Goal: Complete application form

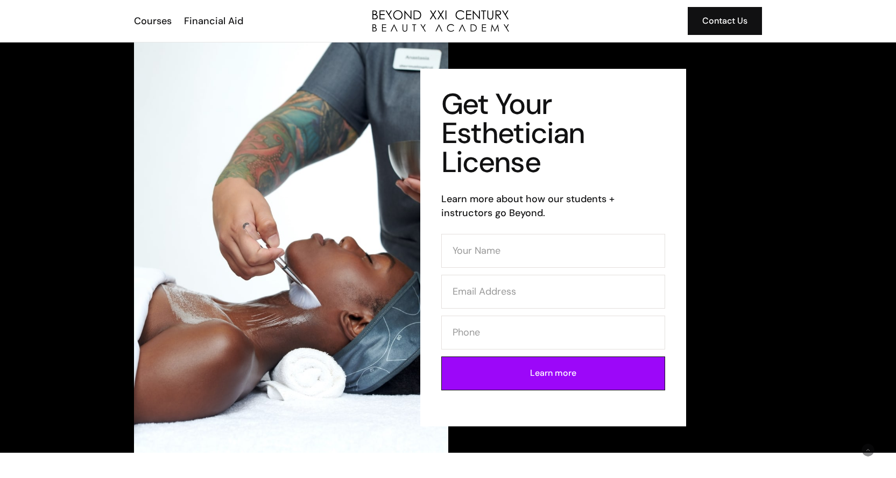
scroll to position [108, 0]
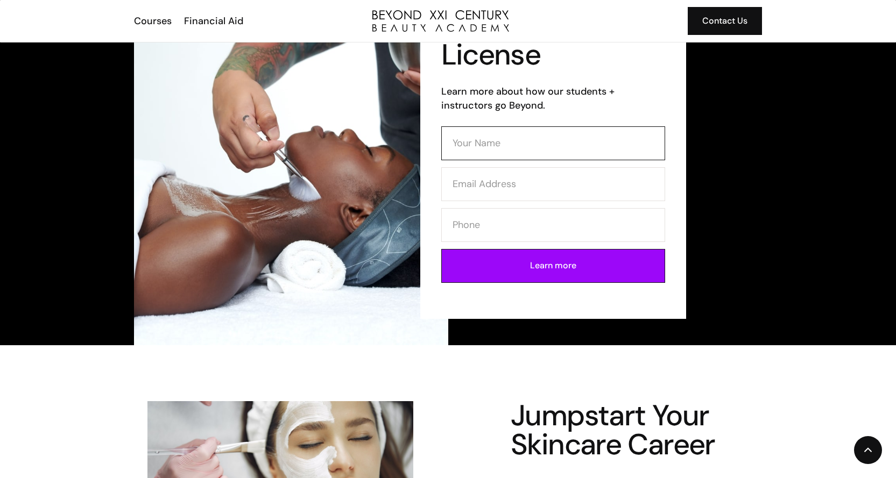
click at [505, 143] on input "Contact Form (Esthi)" at bounding box center [553, 143] width 224 height 34
type input "marisol alcaraz"
click at [510, 180] on input "Contact Form (Esthi)" at bounding box center [553, 184] width 224 height 34
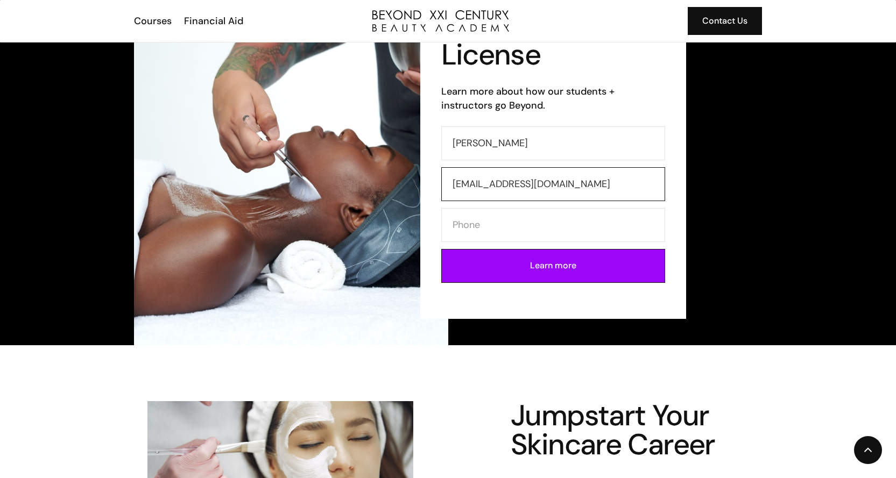
type input "solmatt3222@icloud.com"
click at [493, 222] on input "Contact Form (Esthi)" at bounding box center [553, 225] width 224 height 34
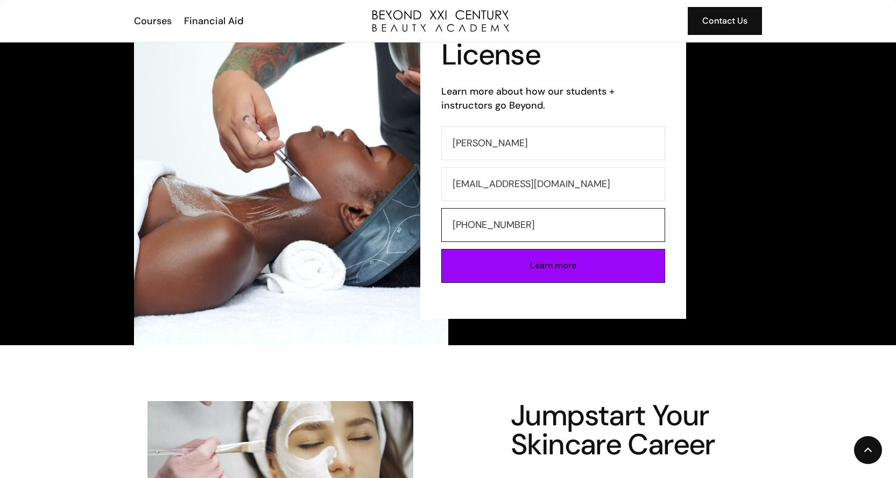
type input "714-860-3980"
click at [572, 268] on input "Learn more" at bounding box center [553, 266] width 224 height 34
type input "Please wait..."
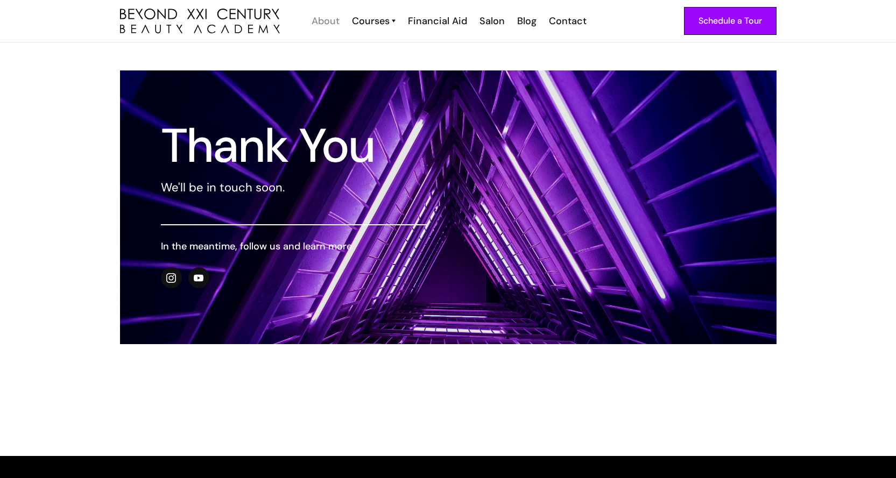
click at [315, 25] on div "About" at bounding box center [325, 21] width 28 height 14
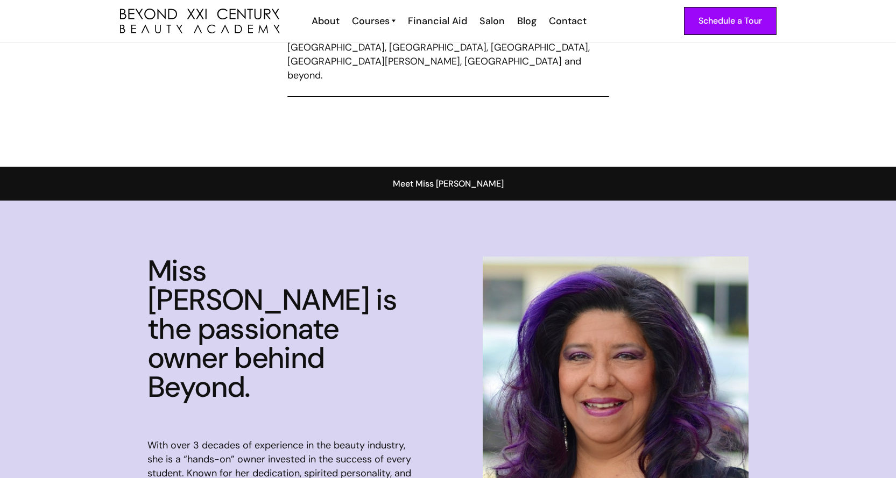
scroll to position [430, 0]
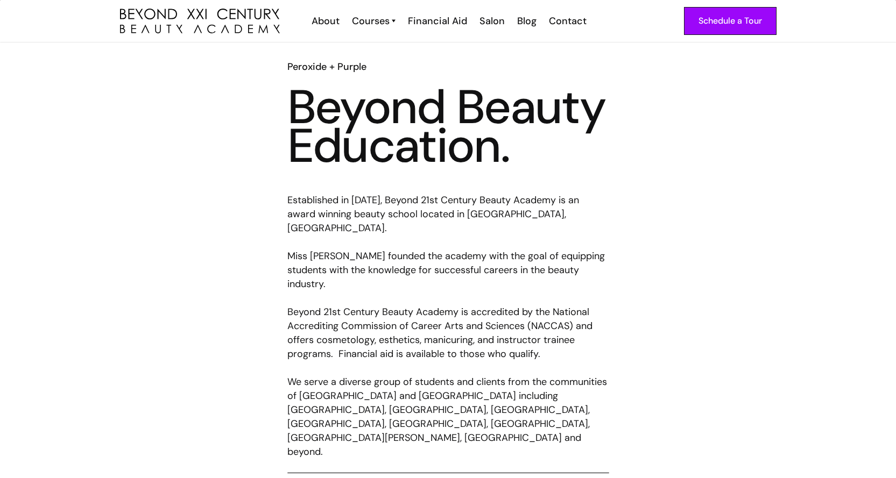
click at [370, 13] on div "Schedule a Tour About Cosmetology Esthetician Manicuring [PERSON_NAME] Courses …" at bounding box center [448, 21] width 656 height 42
click at [363, 26] on div "Courses" at bounding box center [371, 21] width 38 height 14
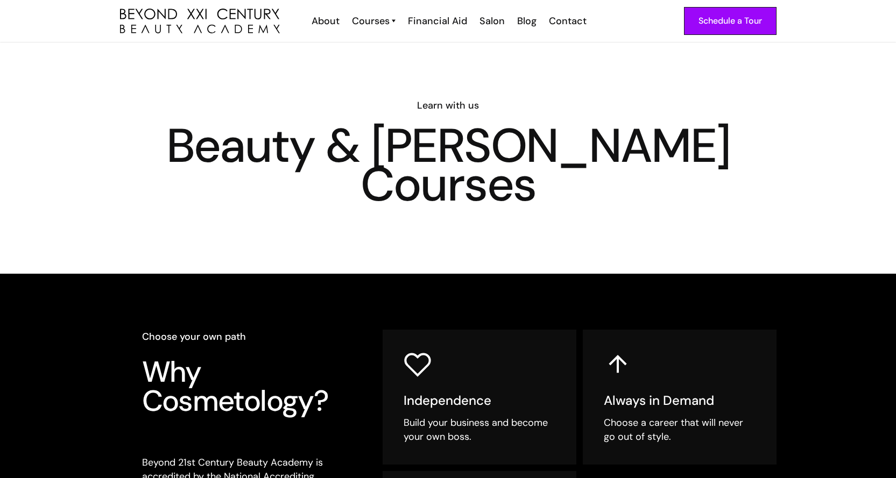
click at [494, 12] on div "Schedule a Tour About Cosmetology Esthetician Manicuring [PERSON_NAME] Courses …" at bounding box center [448, 21] width 656 height 42
click at [492, 18] on div "Salon" at bounding box center [491, 21] width 25 height 14
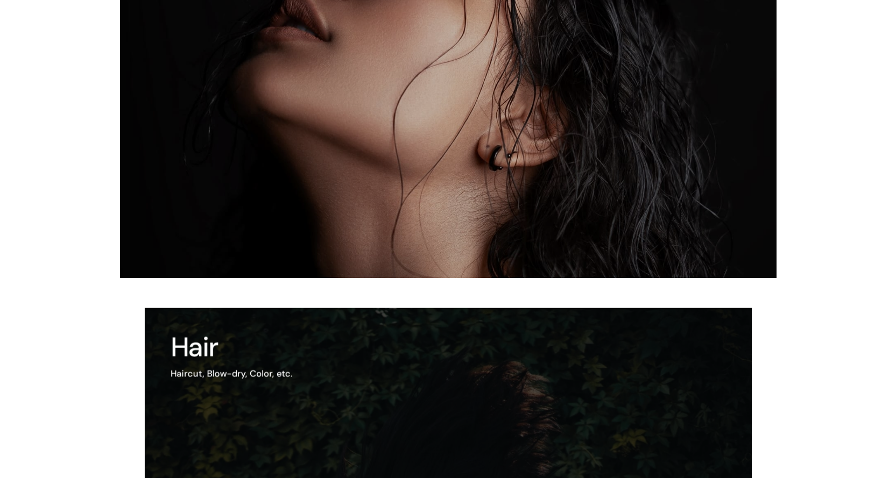
scroll to position [592, 0]
